Goal: Task Accomplishment & Management: Use online tool/utility

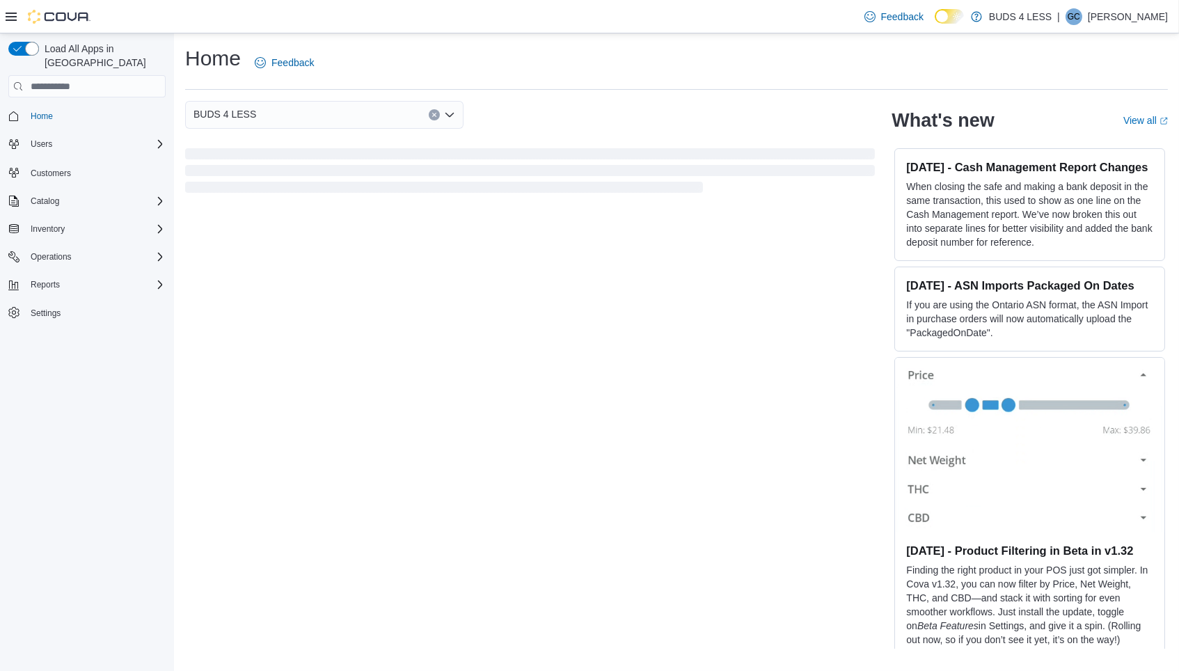
click at [328, 112] on div "BUDS 4 LESS" at bounding box center [324, 115] width 278 height 28
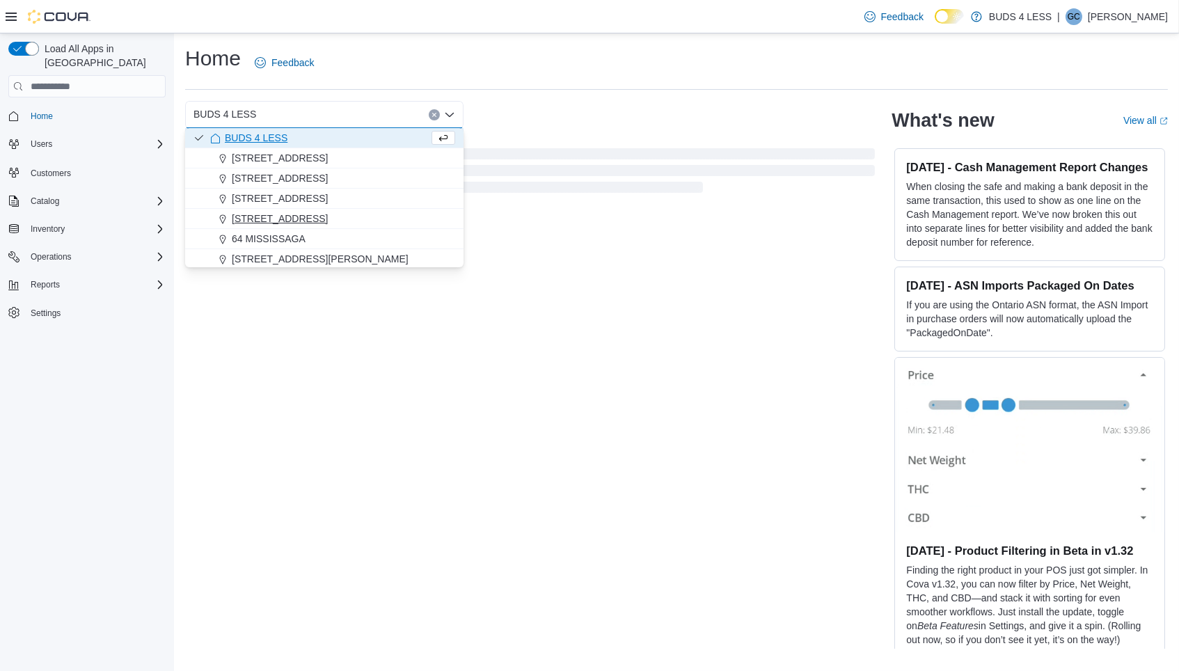
click at [300, 211] on span "[STREET_ADDRESS]" at bounding box center [280, 218] width 96 height 14
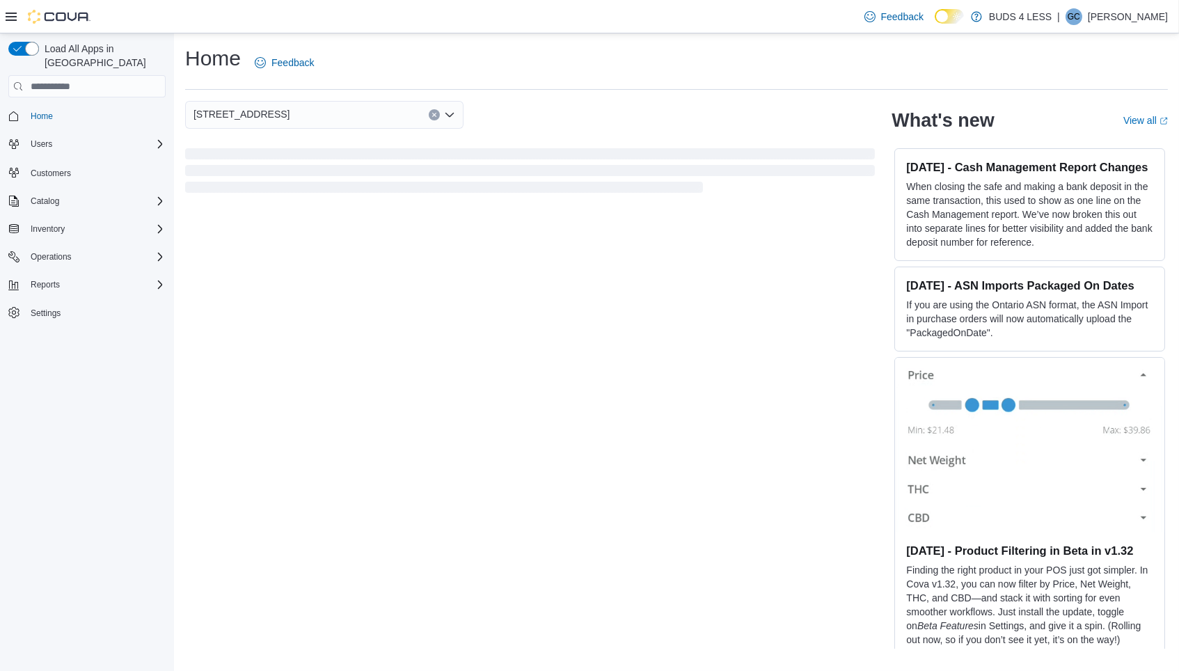
click at [555, 271] on div "[STREET_ADDRESS] What's new View all (opens in a new tab or window) [DATE] - Ca…" at bounding box center [676, 375] width 982 height 548
click at [365, 126] on div "[STREET_ADDRESS]" at bounding box center [324, 115] width 278 height 28
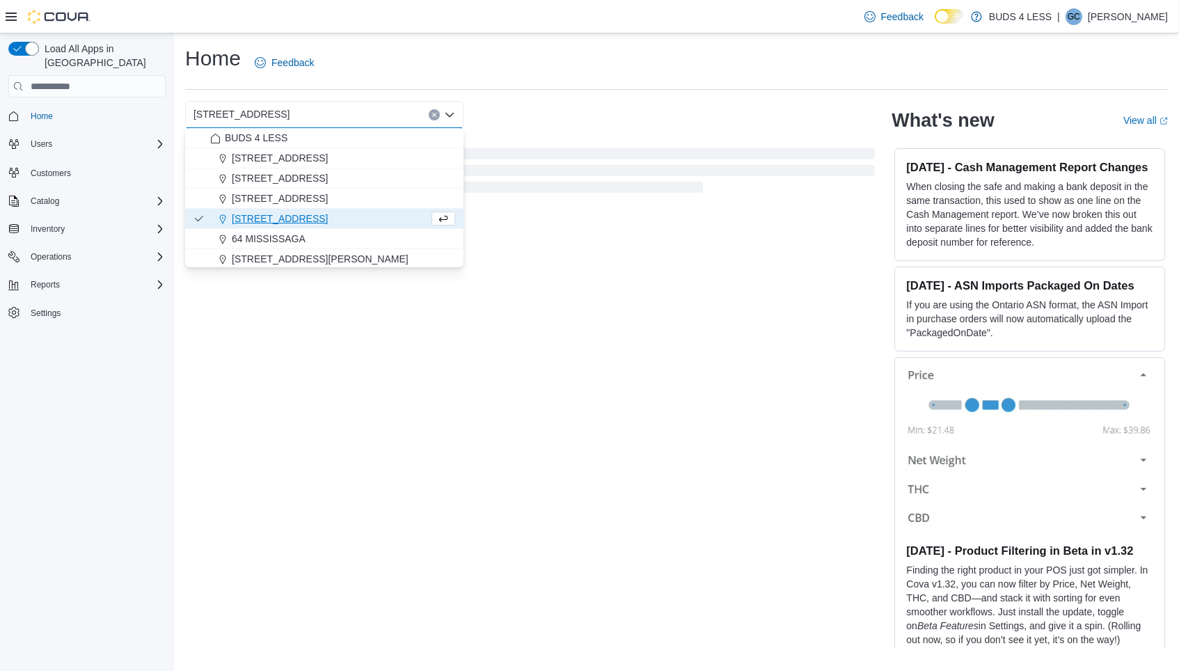
click at [342, 406] on div "[STREET_ADDRESS] Selected. [STREET_ADDRESS]. Press Backspace to delete [STREET_…" at bounding box center [676, 375] width 982 height 548
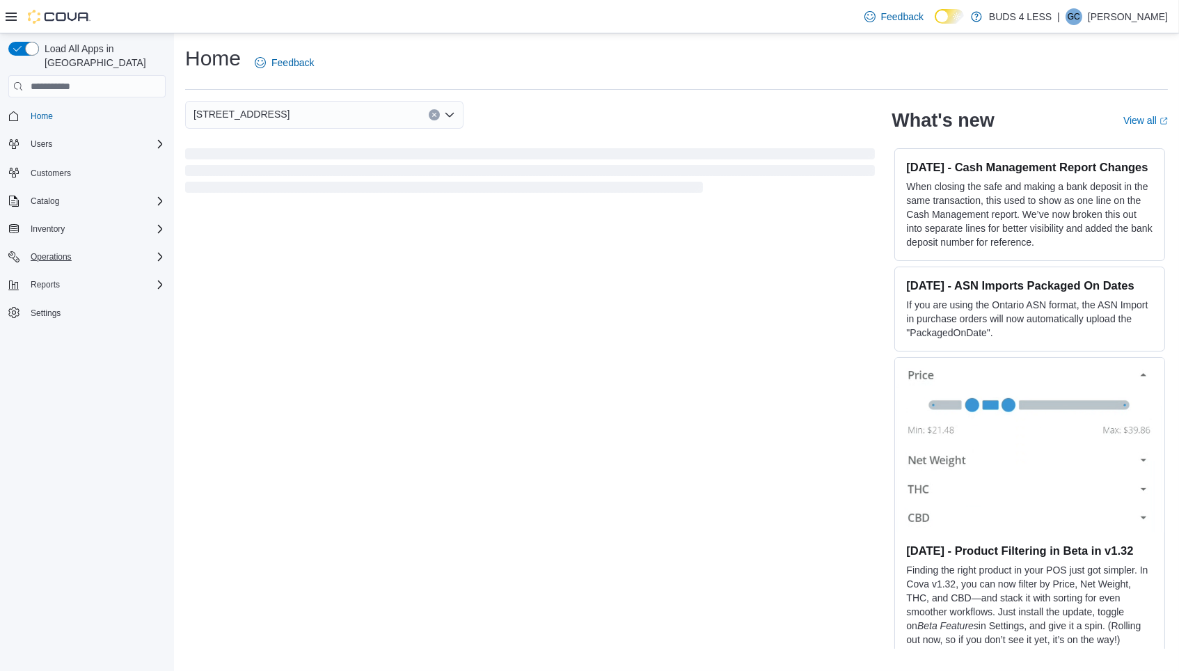
click at [70, 251] on span "Operations" at bounding box center [51, 256] width 41 height 11
click at [83, 271] on span "Cash Management" at bounding box center [60, 276] width 70 height 11
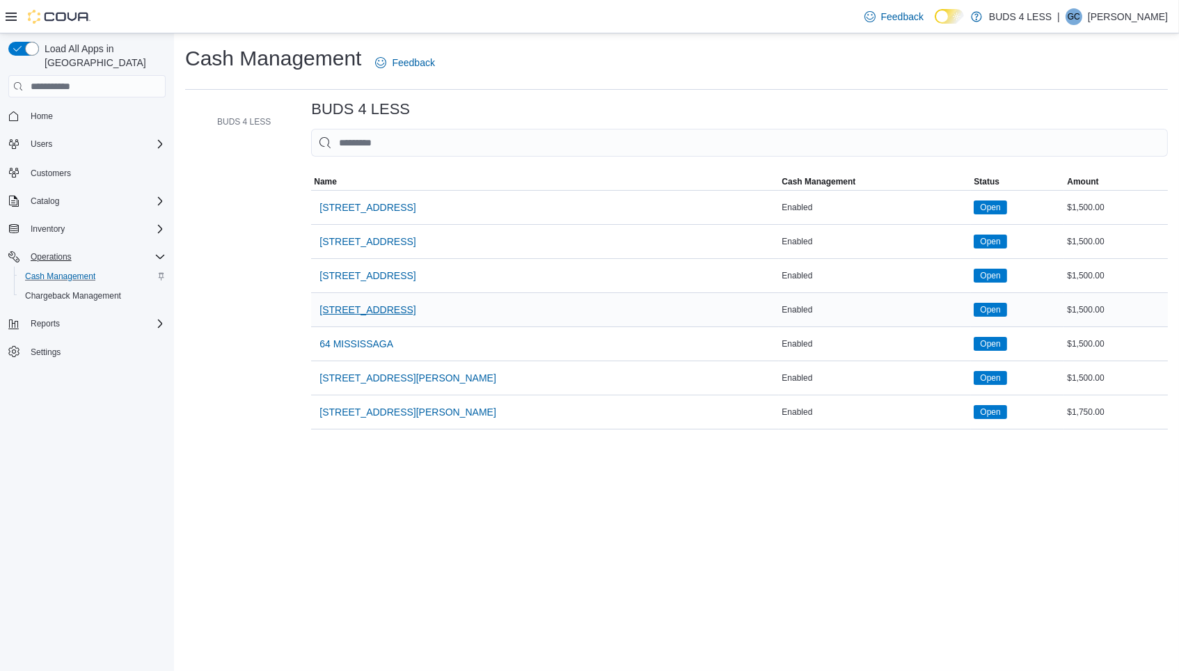
click at [346, 303] on span "[STREET_ADDRESS]" at bounding box center [367, 310] width 96 height 14
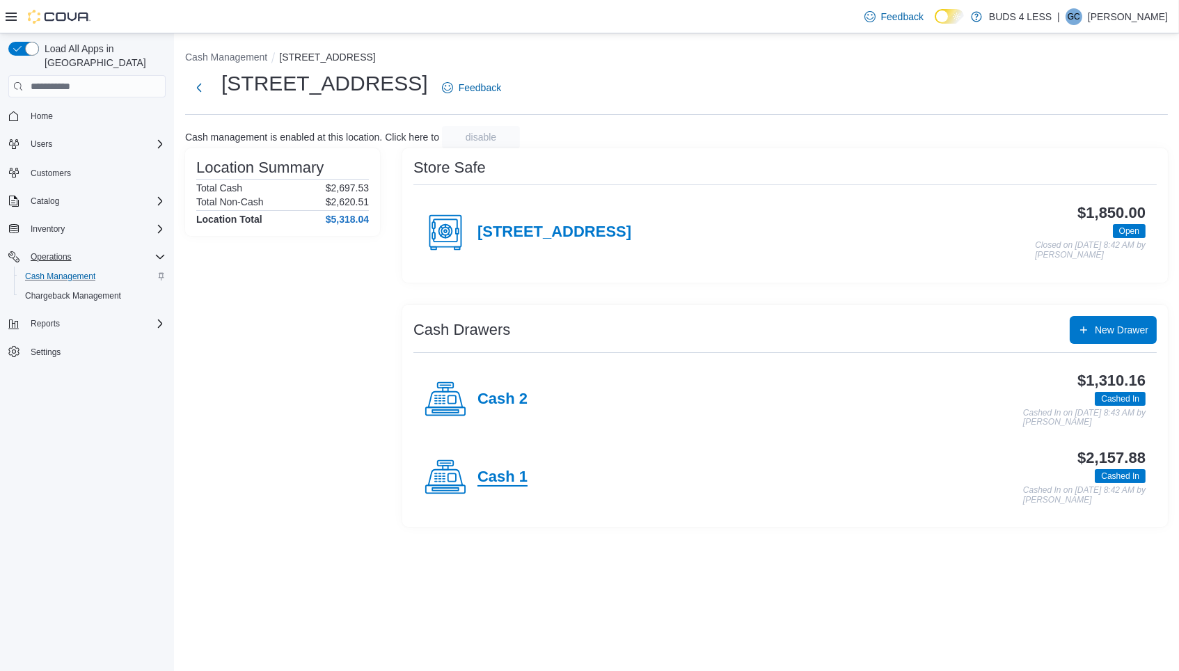
click at [493, 468] on h4 "Cash 1" at bounding box center [502, 477] width 50 height 18
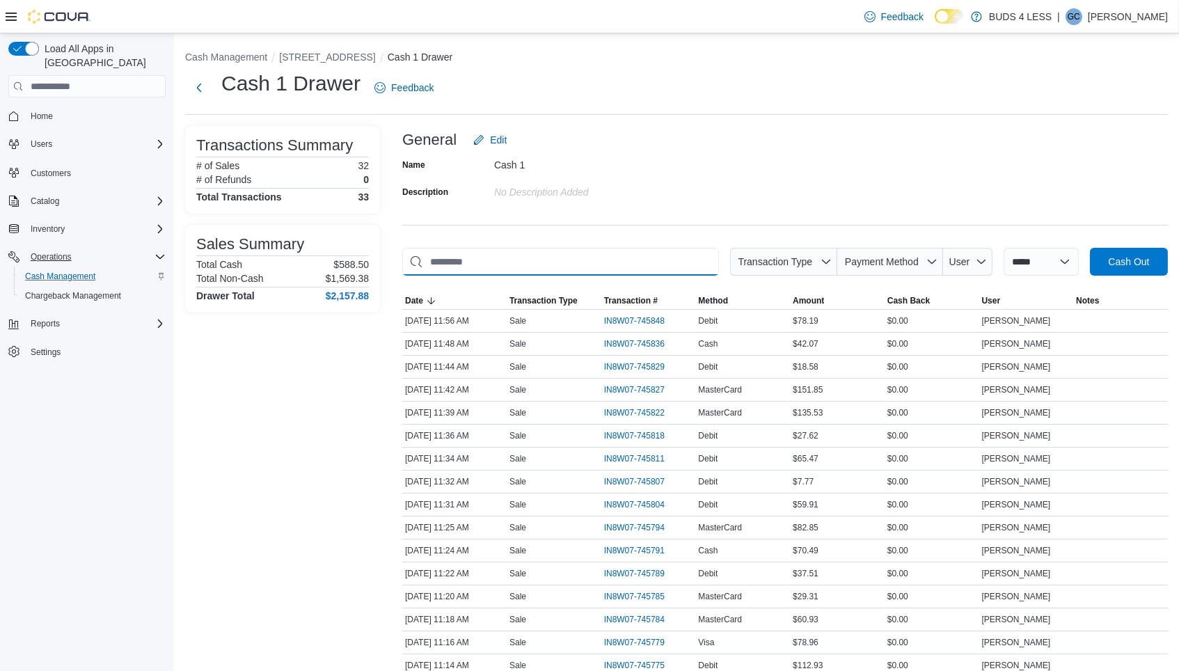
click at [572, 255] on input "This is a search bar. As you type, the results lower in the page will automatic…" at bounding box center [560, 262] width 317 height 28
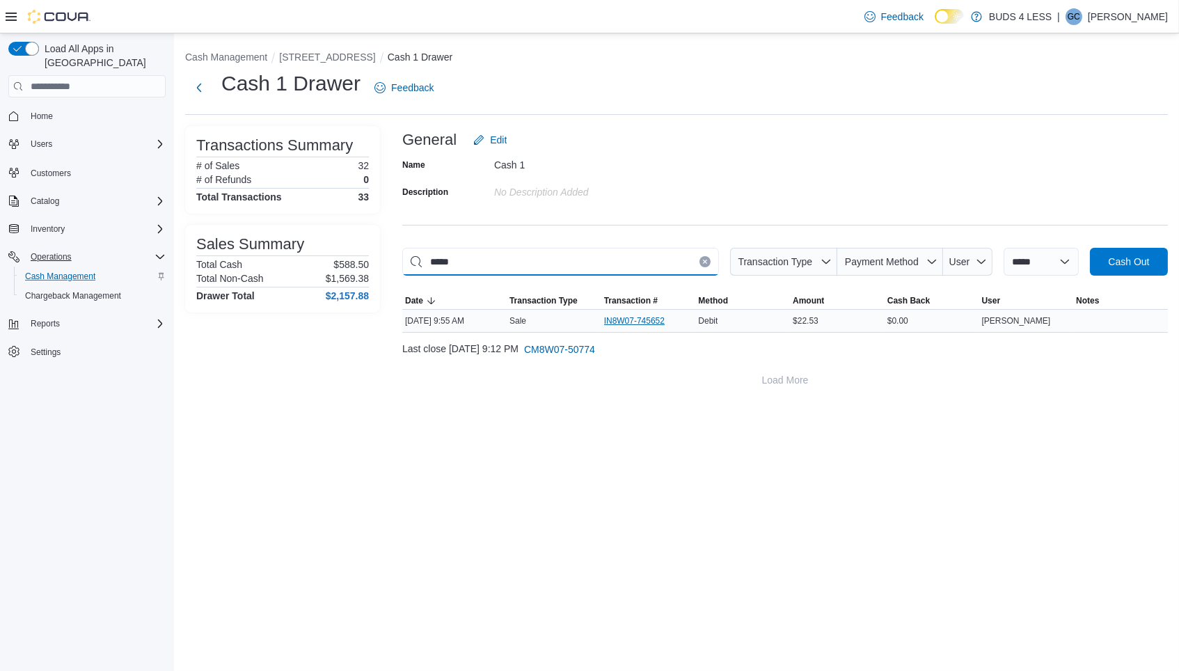
type input "*****"
click at [625, 318] on span "IN8W07-745652" at bounding box center [634, 320] width 61 height 11
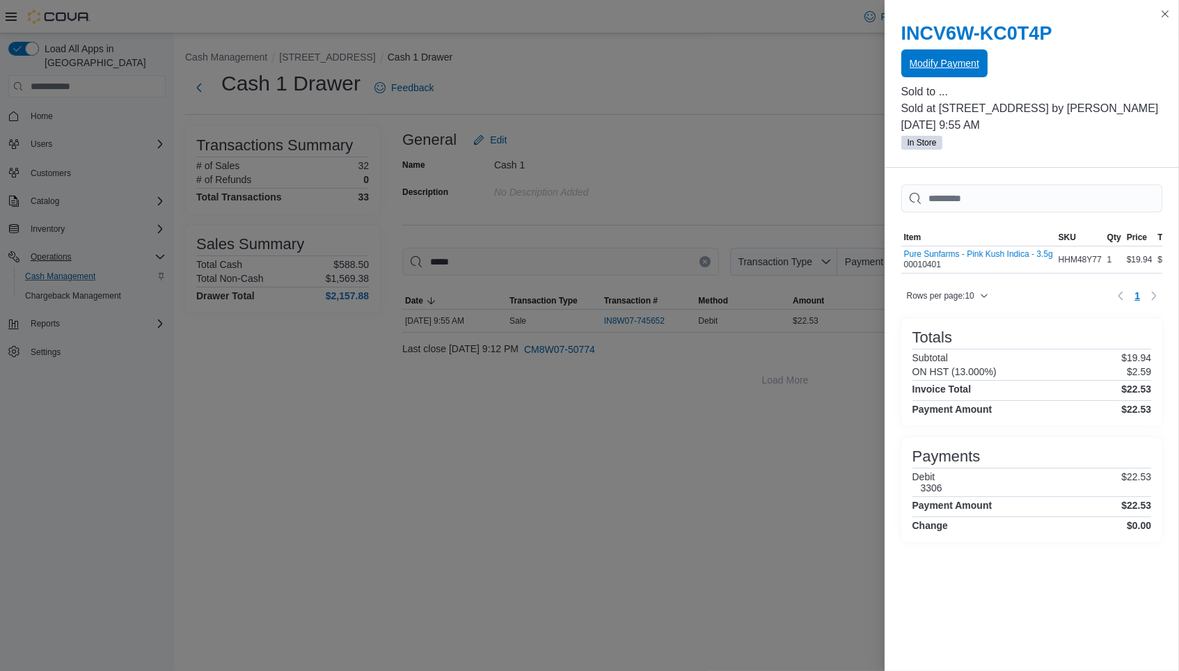
click at [926, 66] on span "Modify Payment" at bounding box center [944, 63] width 70 height 14
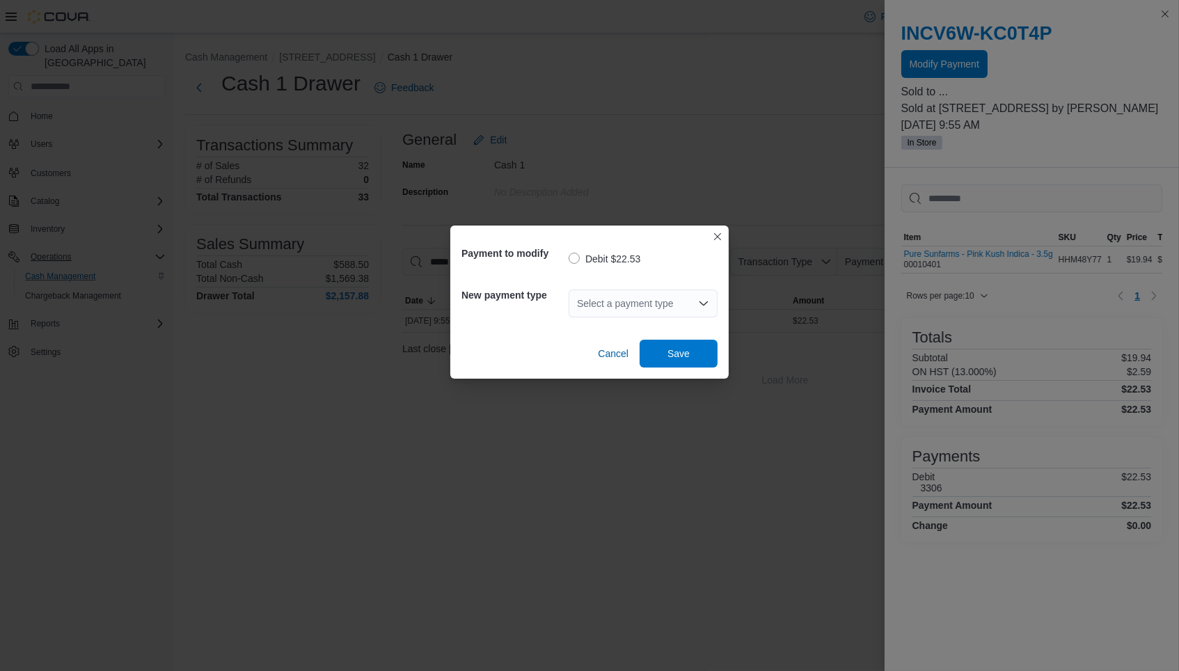
click at [639, 299] on div "Select a payment type" at bounding box center [642, 303] width 149 height 28
click at [641, 309] on div "Select a payment type Combo box. Selected. Combo box input. Select a payment ty…" at bounding box center [642, 303] width 149 height 28
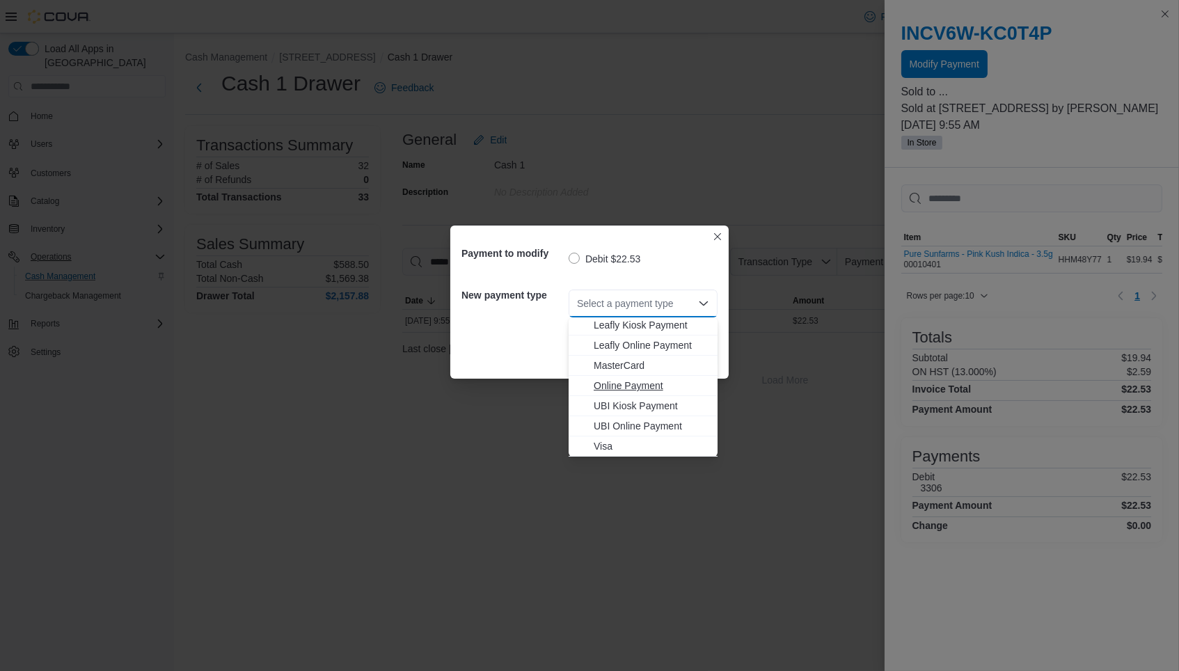
scroll to position [183, 0]
click at [633, 364] on span "MasterCard" at bounding box center [650, 366] width 115 height 14
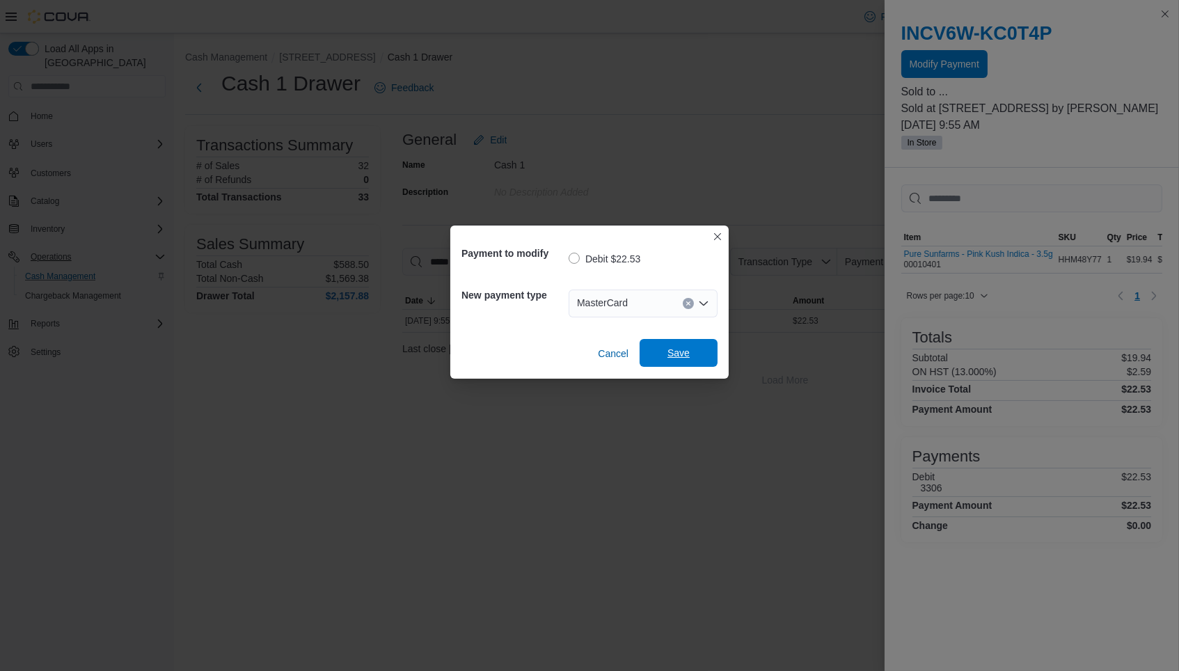
click at [673, 354] on span "Save" at bounding box center [678, 353] width 22 height 14
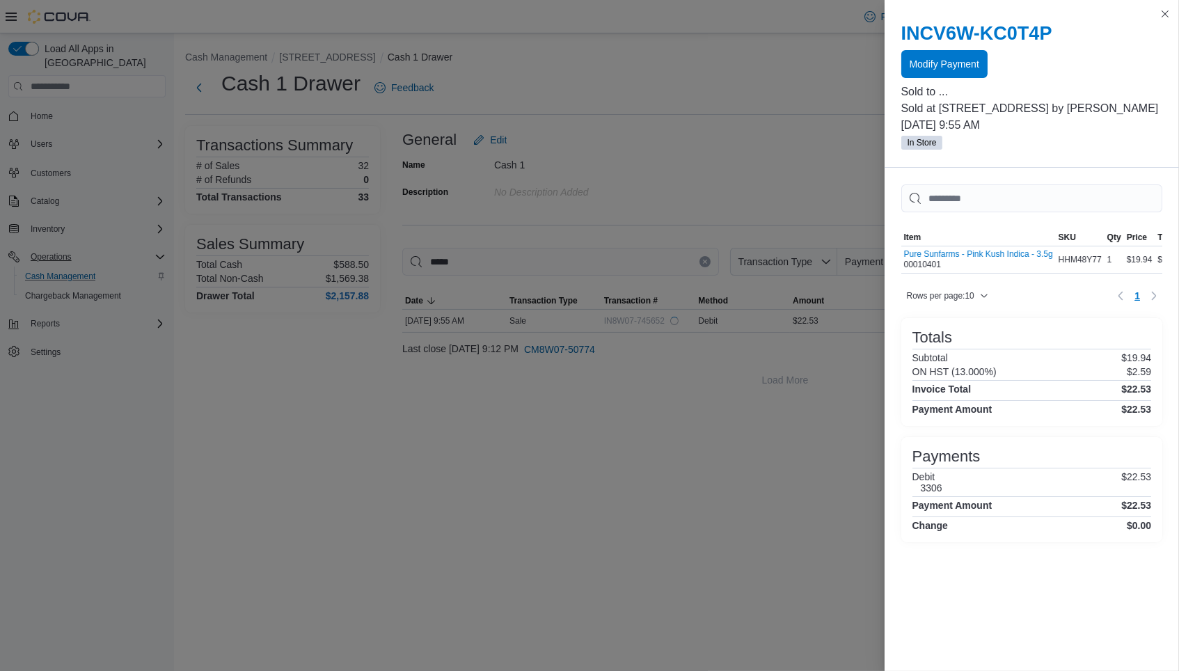
scroll to position [0, 0]
click at [940, 74] on span "Modify Payment" at bounding box center [944, 63] width 70 height 28
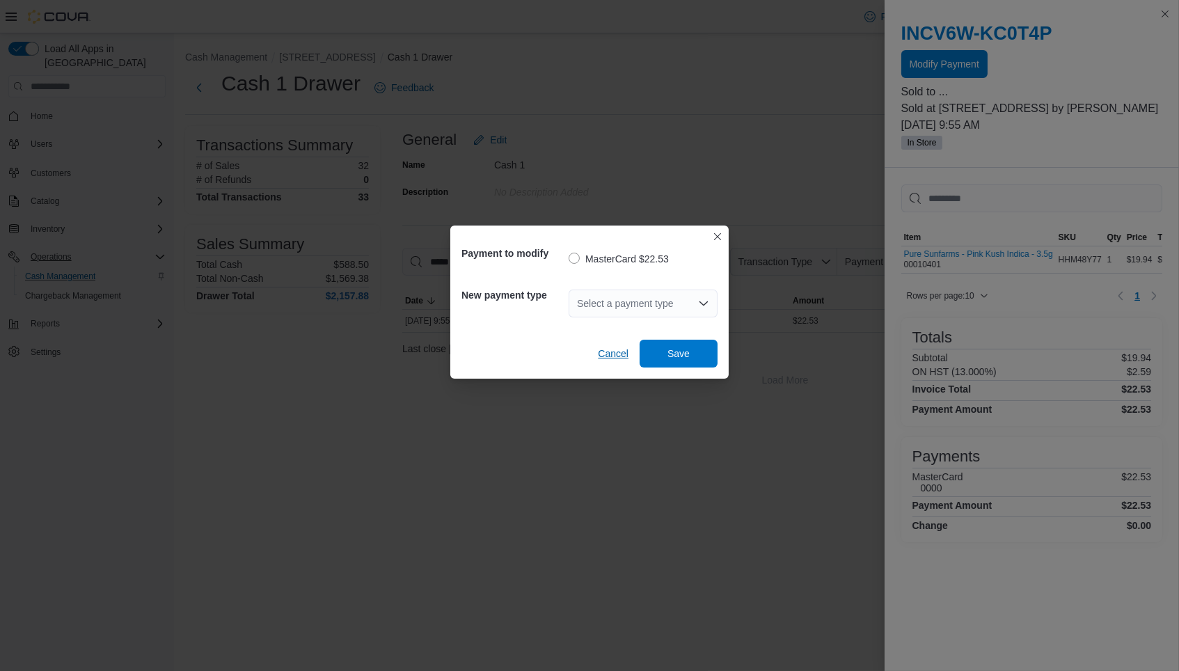
click at [614, 353] on span "Cancel" at bounding box center [613, 353] width 31 height 14
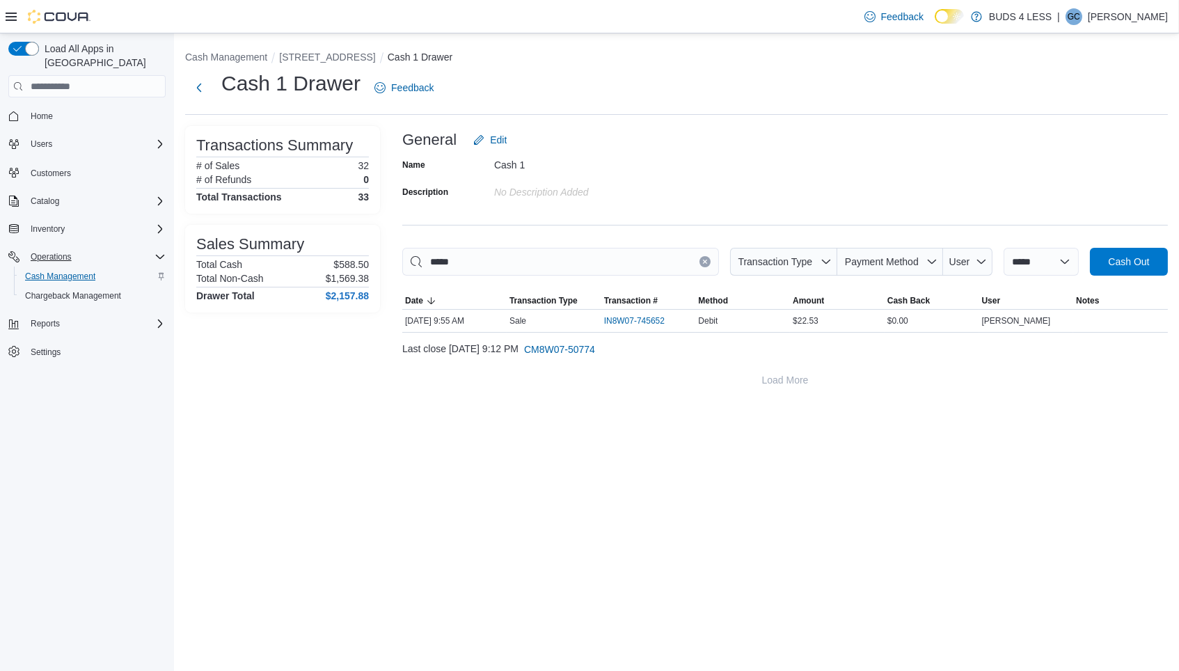
click at [62, 271] on span "Cash Management" at bounding box center [60, 276] width 70 height 11
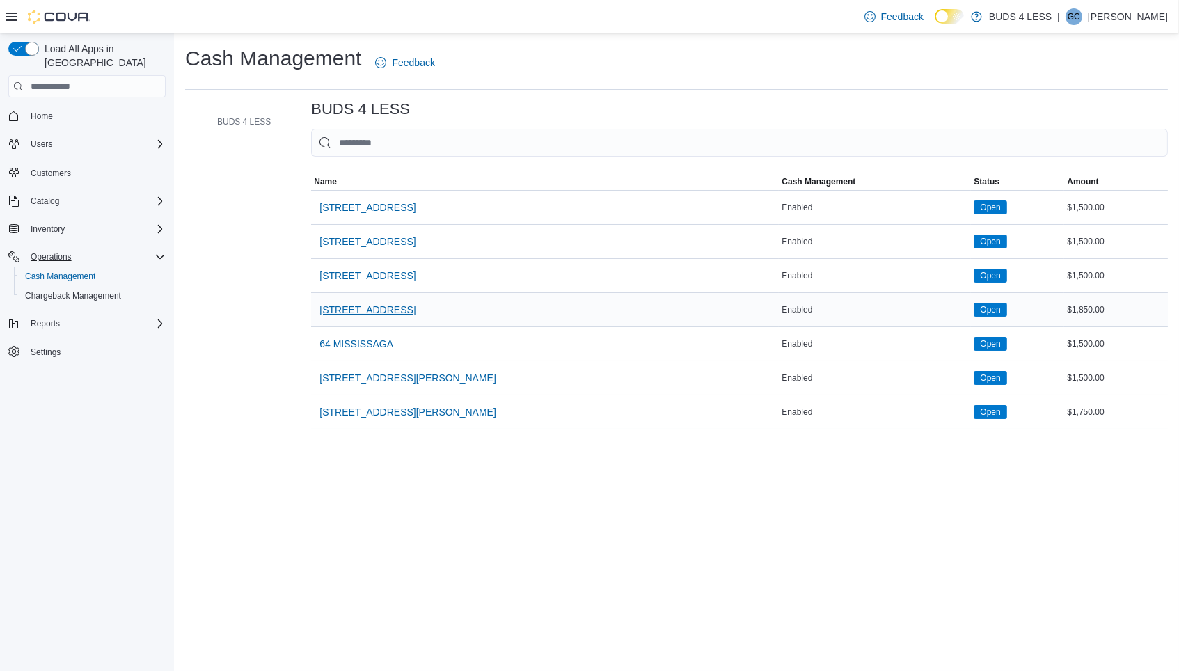
click at [363, 308] on span "[STREET_ADDRESS]" at bounding box center [367, 310] width 96 height 14
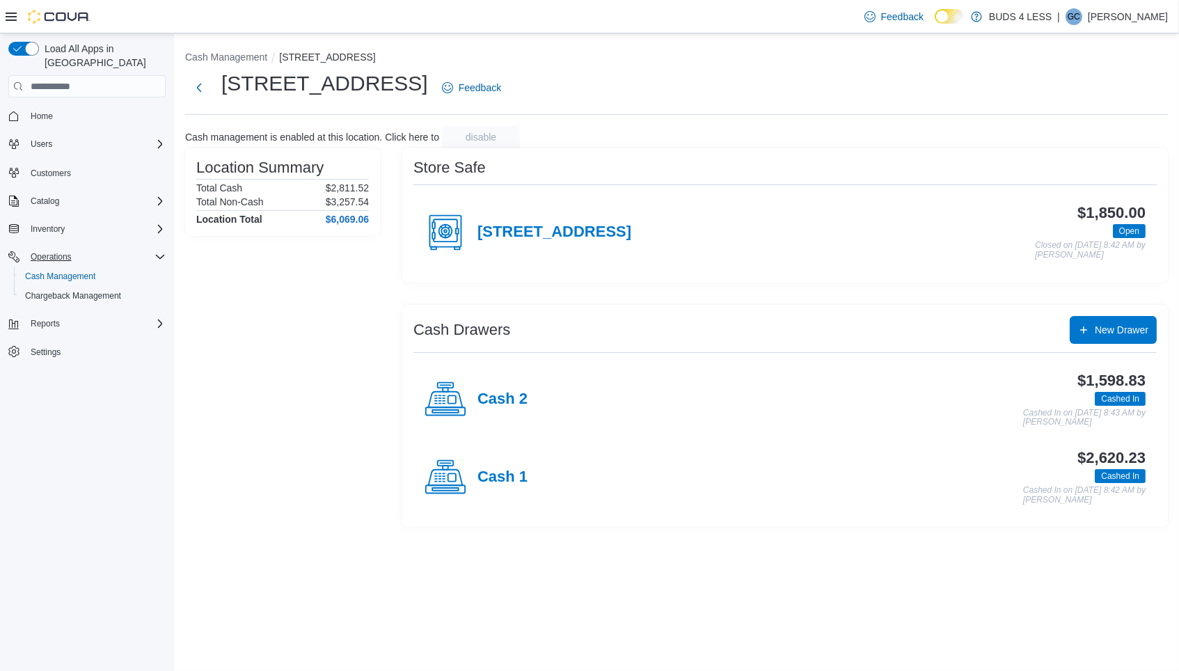
click at [495, 406] on div "Cash 2" at bounding box center [475, 399] width 103 height 42
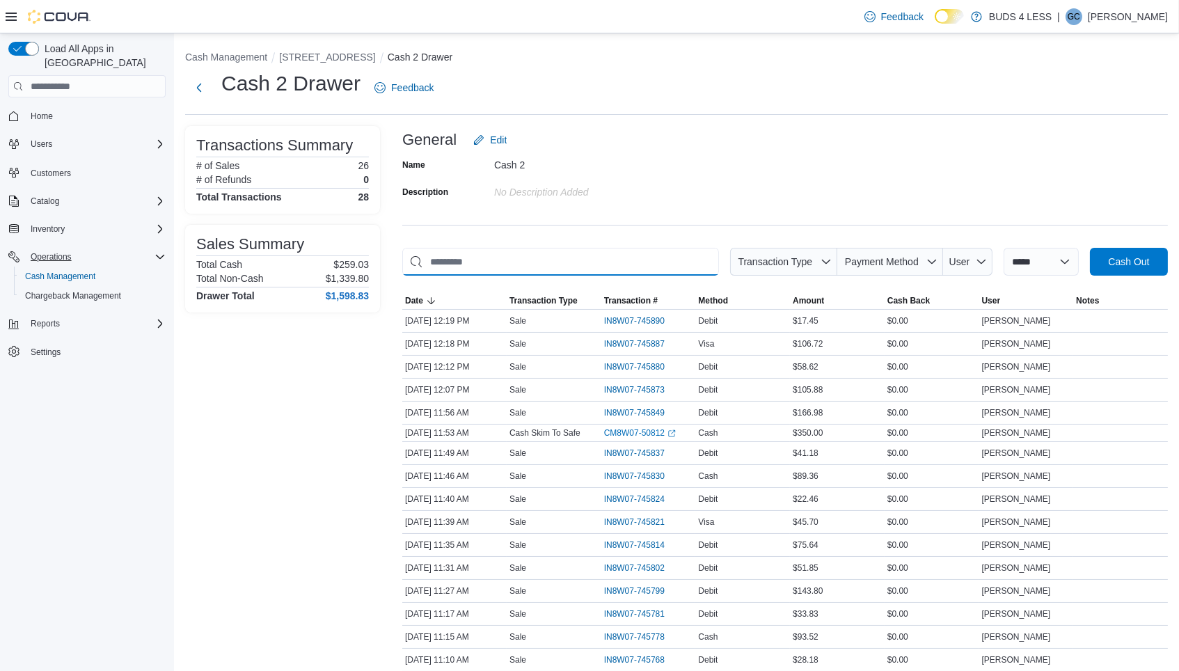
click at [623, 261] on input "This is a search bar. As you type, the results lower in the page will automatic…" at bounding box center [560, 262] width 317 height 28
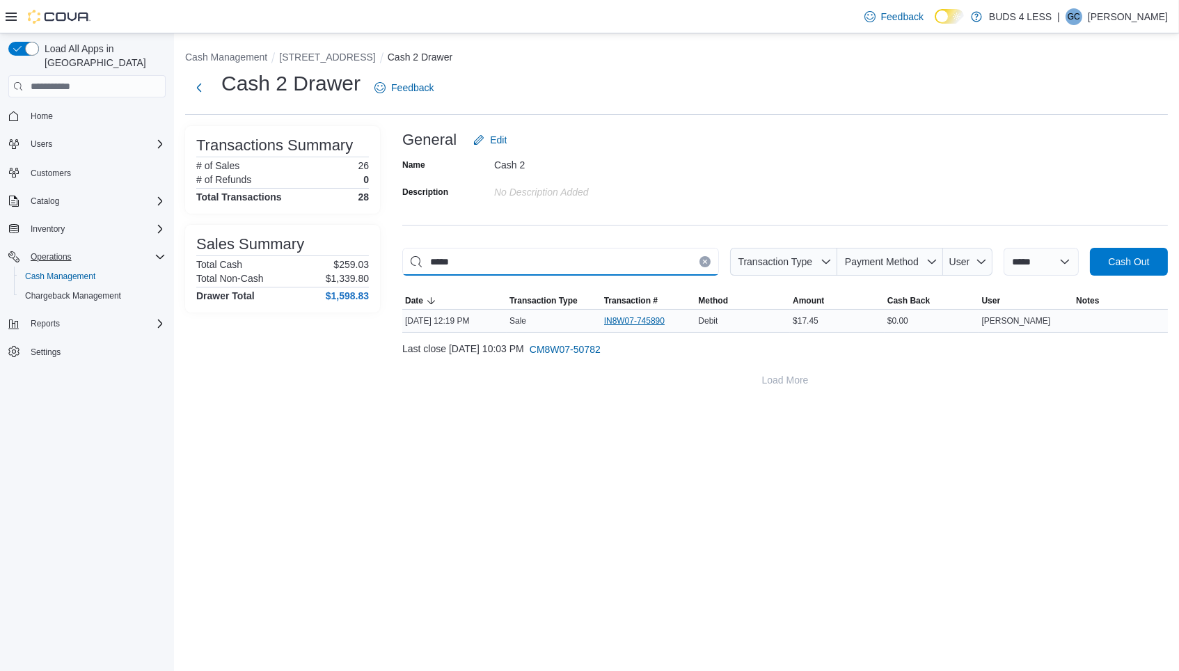
type input "*****"
click at [637, 322] on span "IN8W07-745890" at bounding box center [634, 320] width 61 height 11
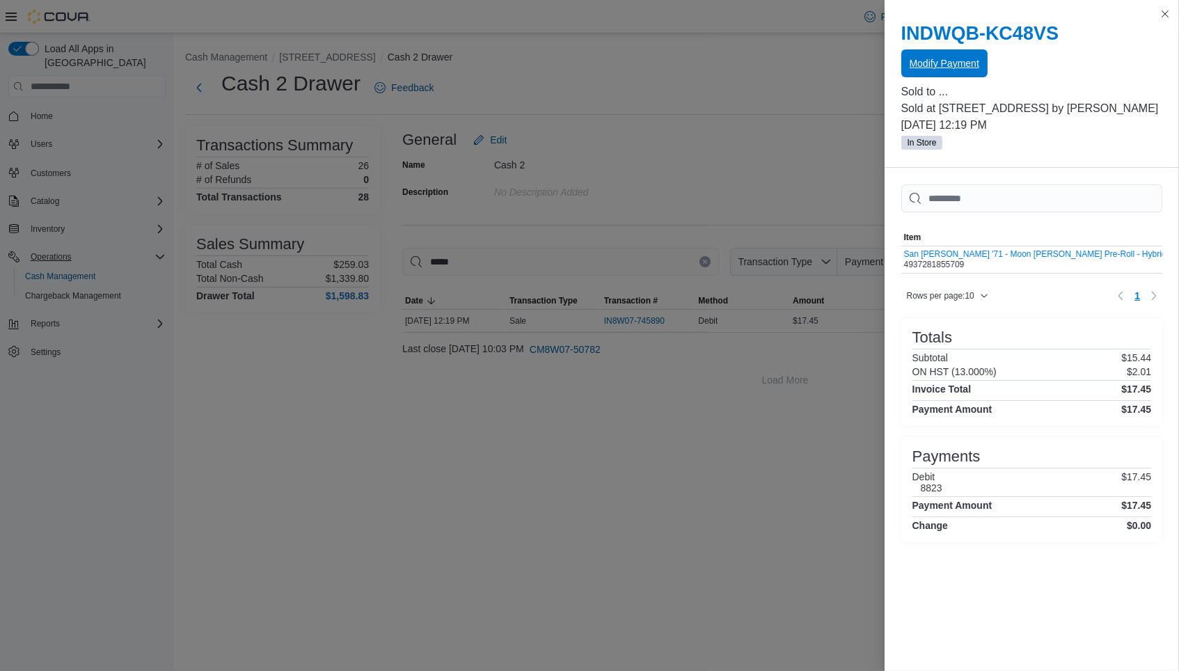
click at [923, 72] on span "Modify Payment" at bounding box center [944, 63] width 70 height 28
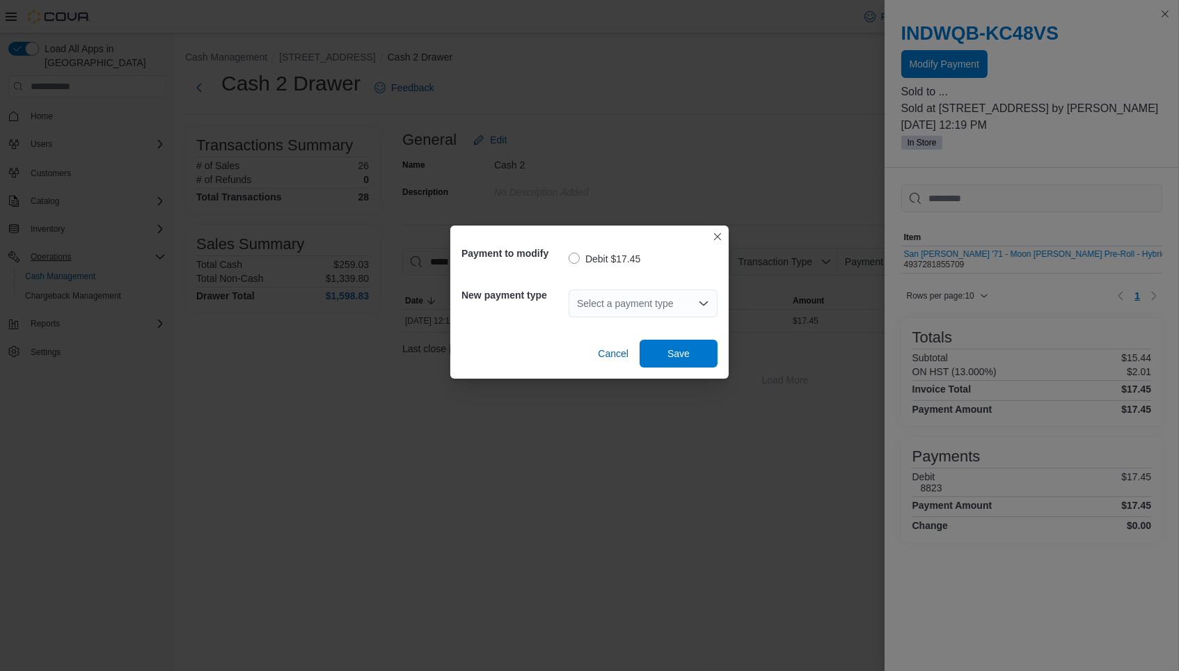
click at [605, 312] on div "Select a payment type" at bounding box center [642, 303] width 149 height 28
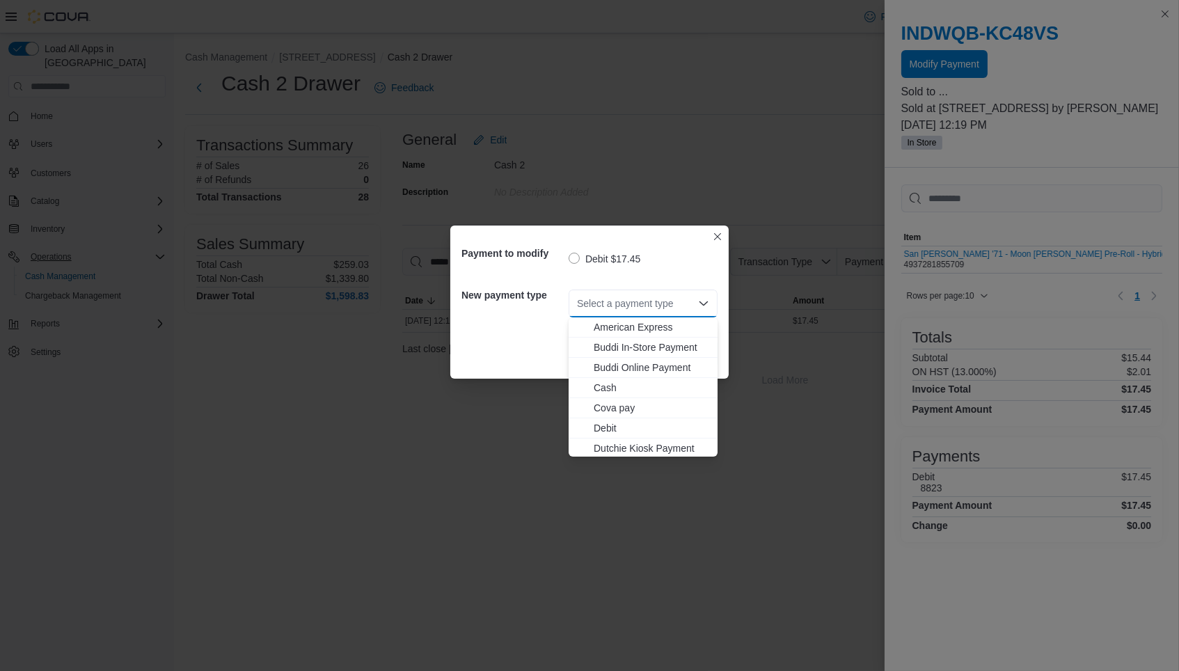
click at [617, 301] on div "Select a payment type Combo box. Selected. Combo box input. Select a payment ty…" at bounding box center [642, 303] width 149 height 28
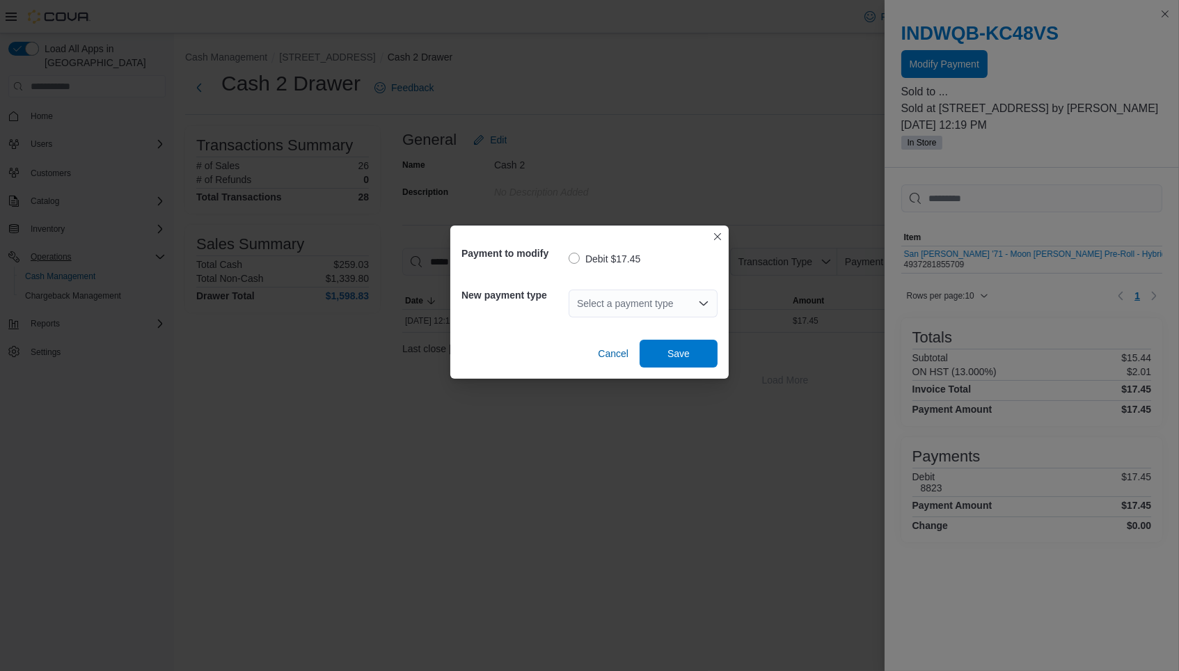
click at [657, 303] on div "Select a payment type Combo box. Selected. Combo box input. Select a payment ty…" at bounding box center [642, 303] width 149 height 28
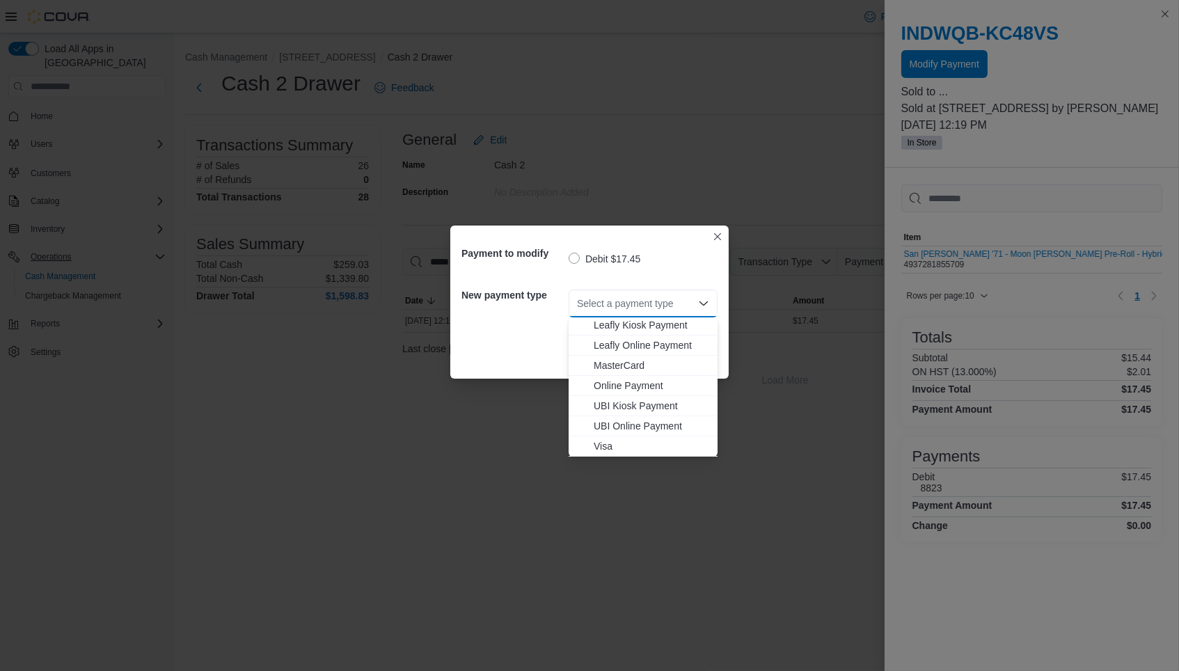
scroll to position [183, 0]
click at [602, 441] on span "Visa" at bounding box center [650, 447] width 115 height 14
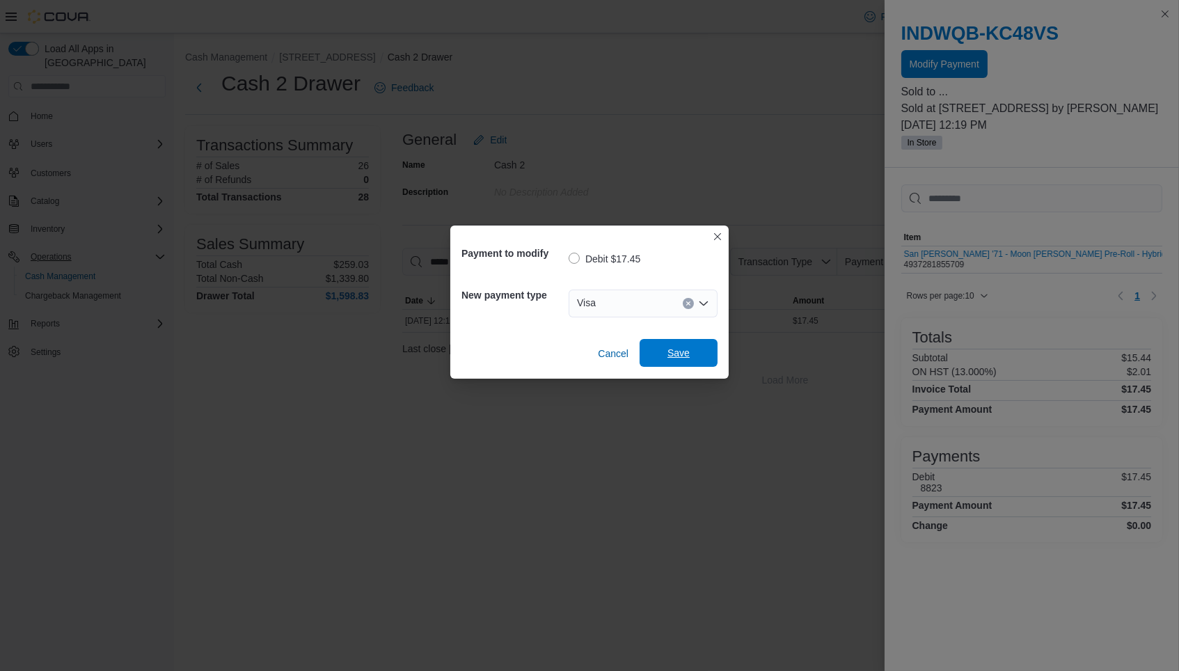
click at [679, 351] on span "Save" at bounding box center [678, 353] width 22 height 14
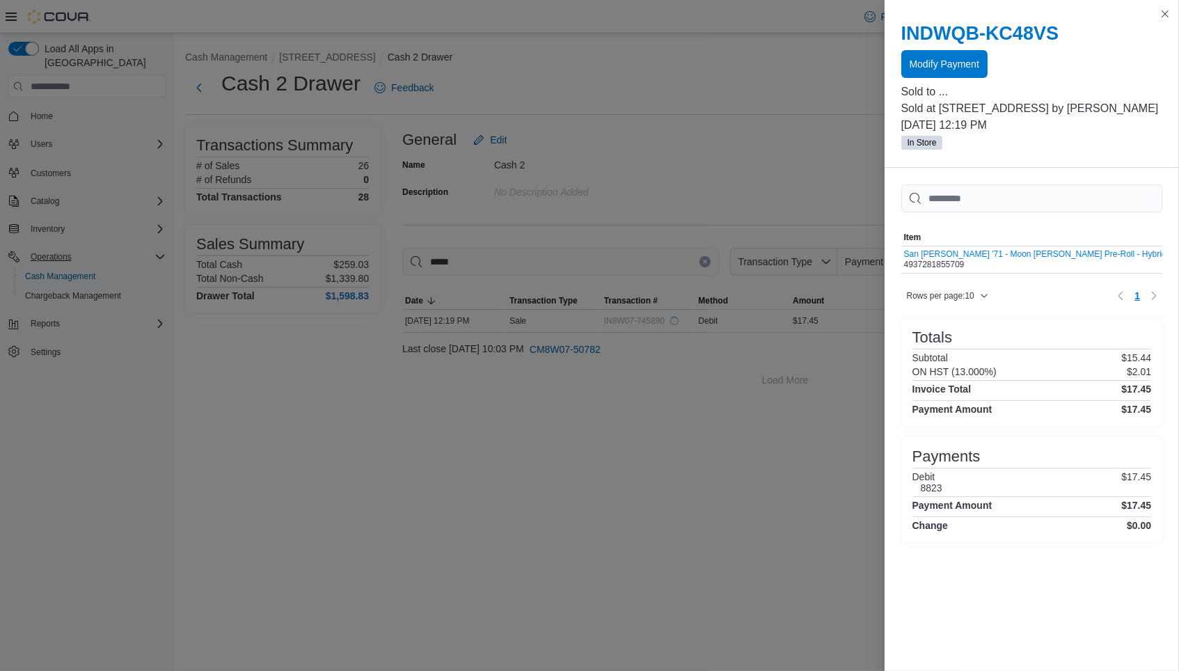
scroll to position [0, 0]
